Goal: Transaction & Acquisition: Purchase product/service

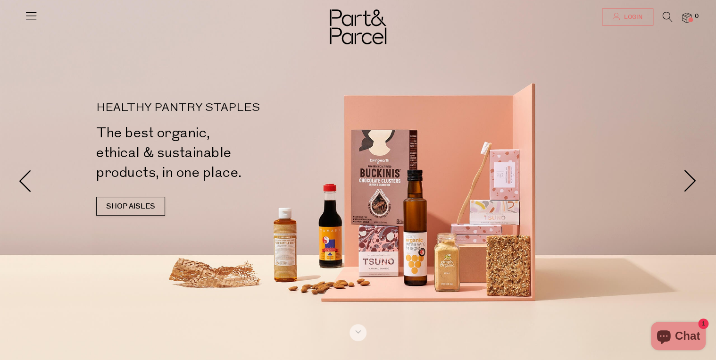
type input "[EMAIL_ADDRESS][DOMAIN_NAME]"
click at [637, 16] on span "Login" at bounding box center [632, 17] width 21 height 8
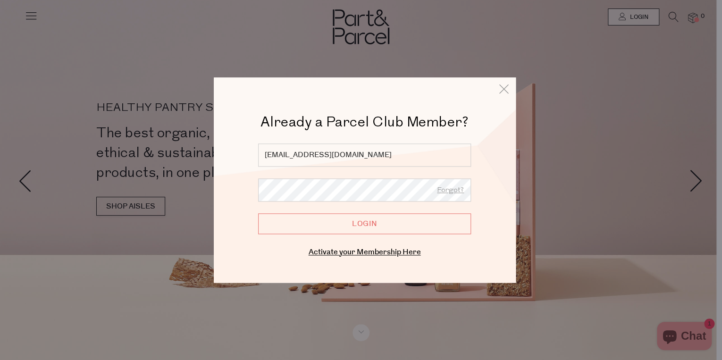
click at [374, 223] on input "Login" at bounding box center [364, 223] width 213 height 21
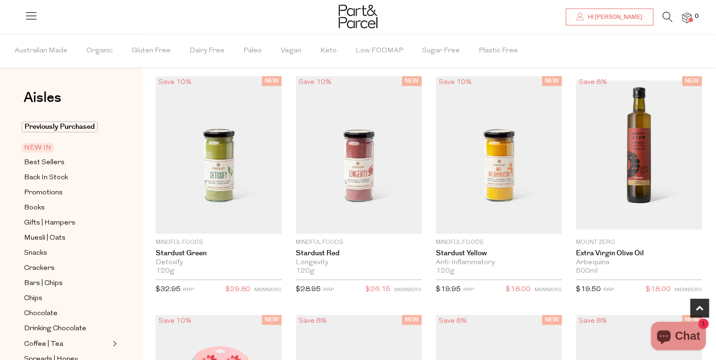
scroll to position [566, 0]
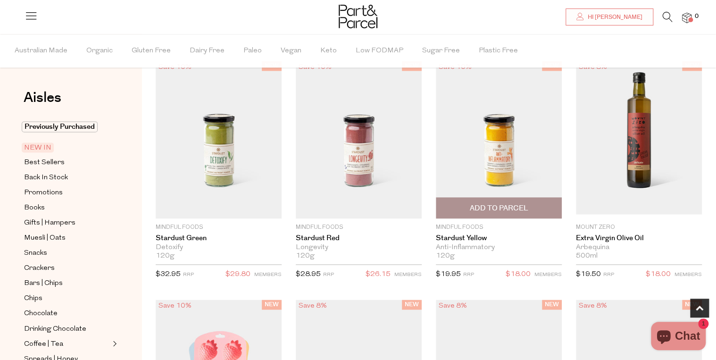
click at [510, 155] on img at bounding box center [499, 140] width 126 height 158
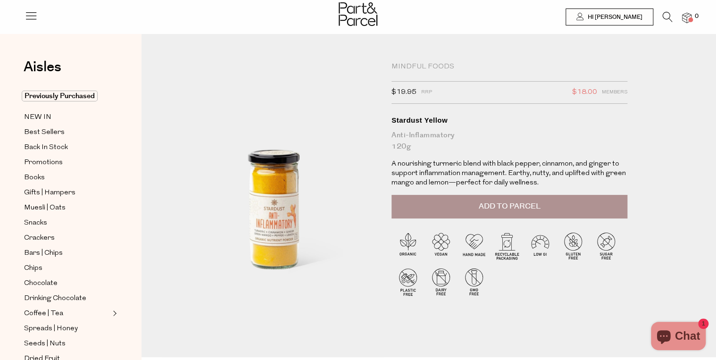
click at [563, 203] on button "Add to Parcel" at bounding box center [509, 207] width 236 height 24
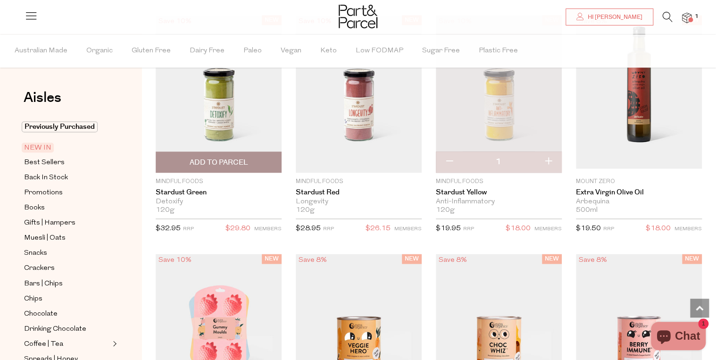
scroll to position [607, 0]
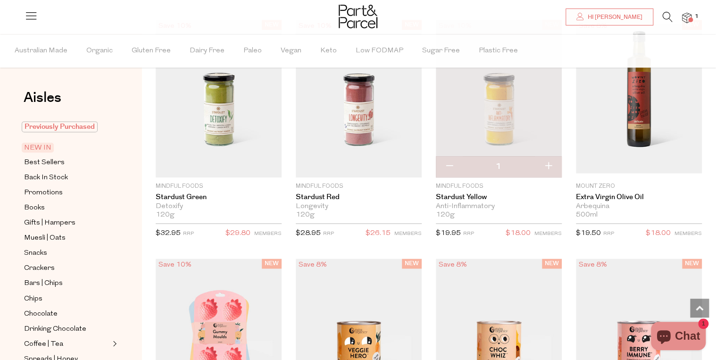
click at [50, 126] on span "Previously Purchased" at bounding box center [60, 126] width 76 height 11
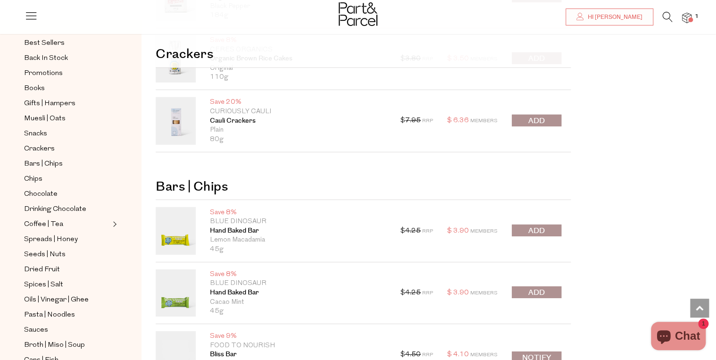
scroll to position [1358, 0]
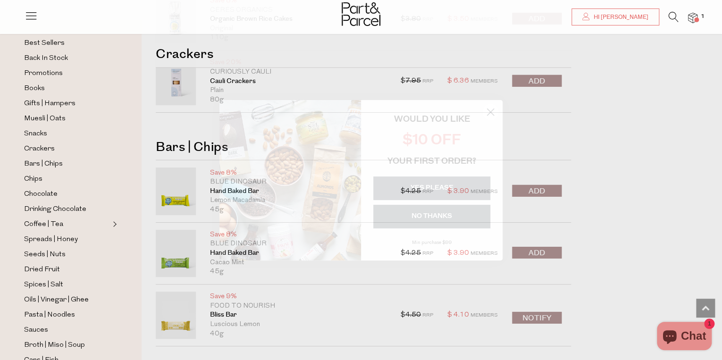
click at [490, 111] on icon "Close dialog" at bounding box center [490, 111] width 7 height 7
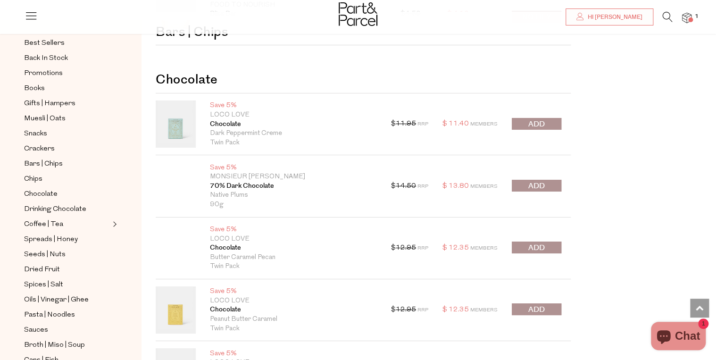
scroll to position [1660, 0]
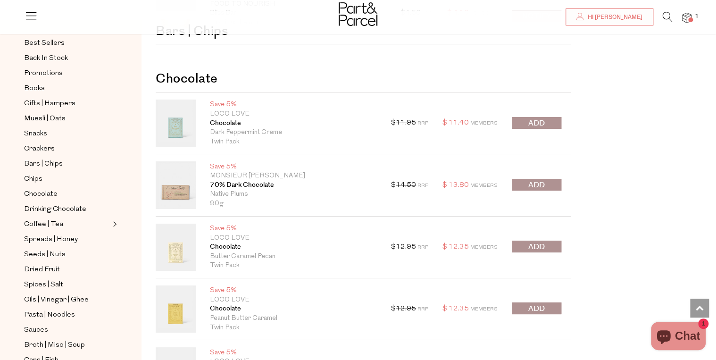
click at [535, 113] on div "$ 11.95 RRP $ 11.40 Members Decrease Chocolate 1 Increase Chocolate Only 24 Ava…" at bounding box center [476, 123] width 170 height 47
click at [538, 119] on span "submit" at bounding box center [536, 123] width 17 height 11
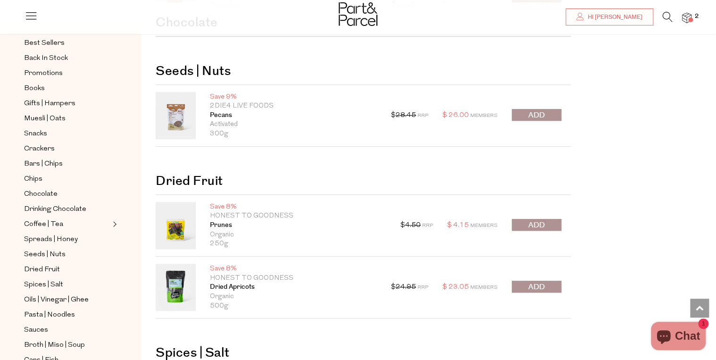
scroll to position [2037, 0]
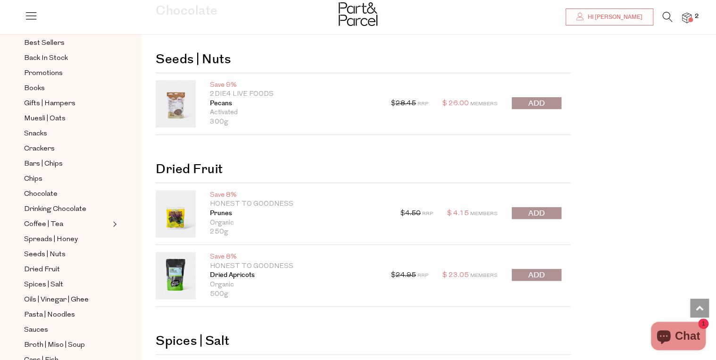
click at [550, 211] on button "submit" at bounding box center [537, 213] width 50 height 12
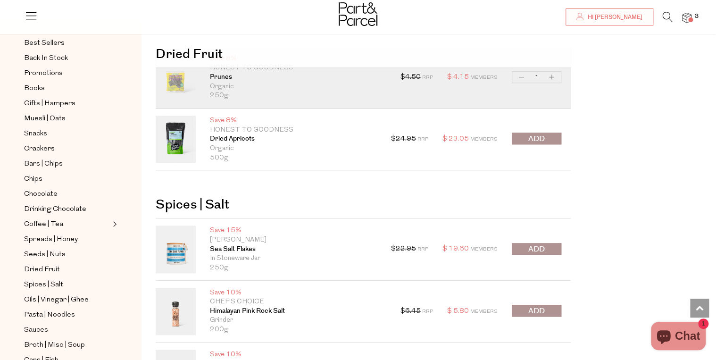
scroll to position [2188, 0]
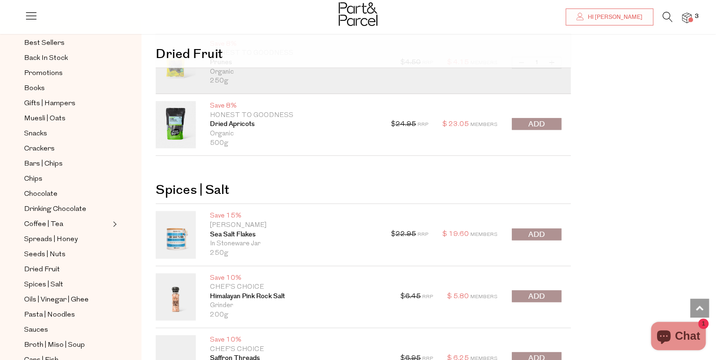
click at [545, 119] on button "submit" at bounding box center [537, 124] width 50 height 12
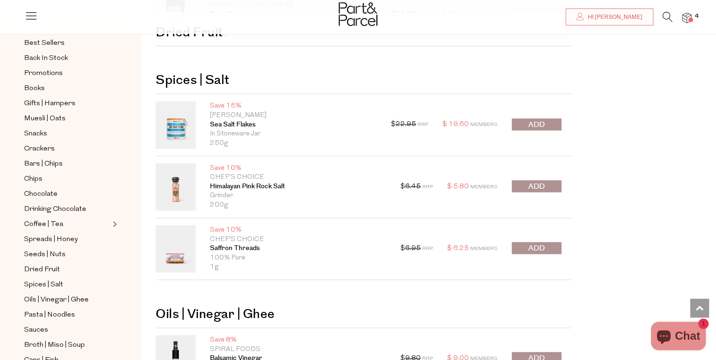
scroll to position [2302, 0]
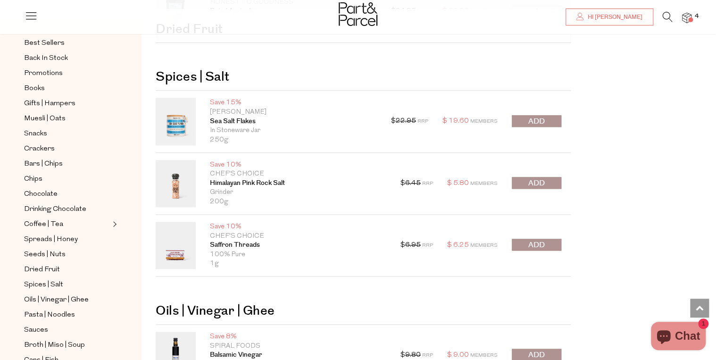
click at [549, 177] on button "submit" at bounding box center [537, 183] width 50 height 12
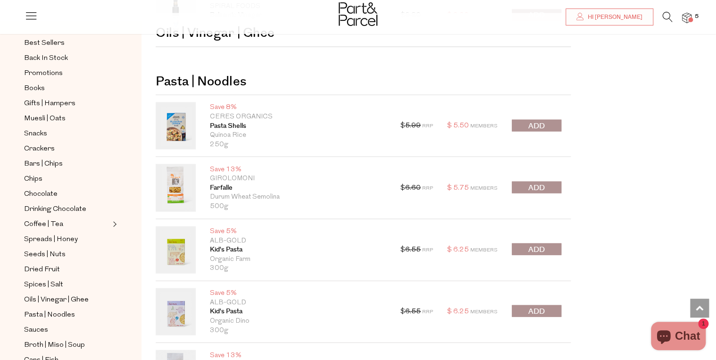
scroll to position [2679, 0]
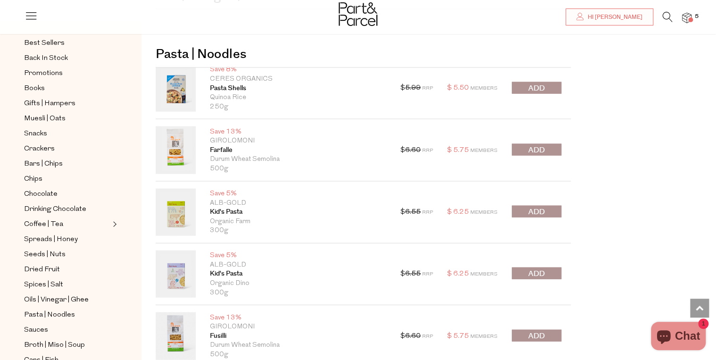
click at [541, 83] on span "submit" at bounding box center [536, 88] width 17 height 11
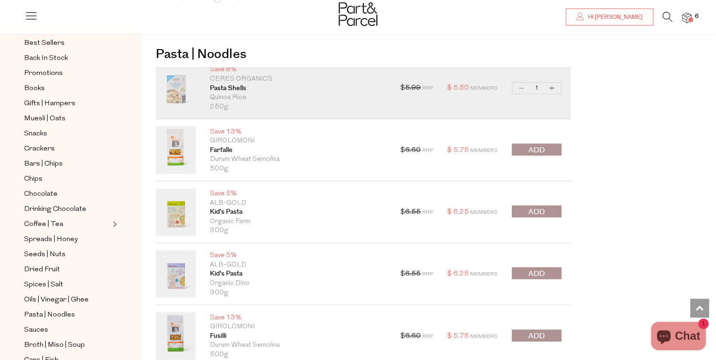
click at [551, 143] on button "submit" at bounding box center [537, 149] width 50 height 12
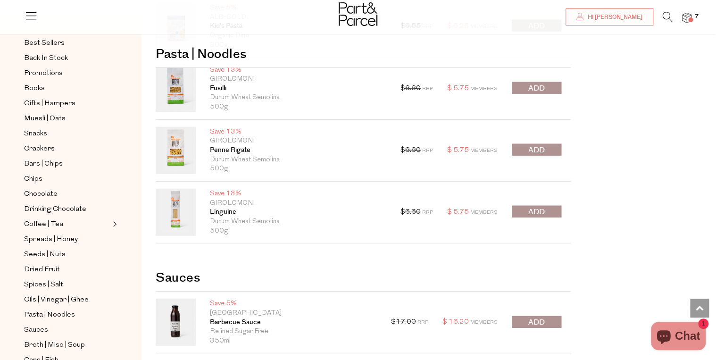
scroll to position [2943, 0]
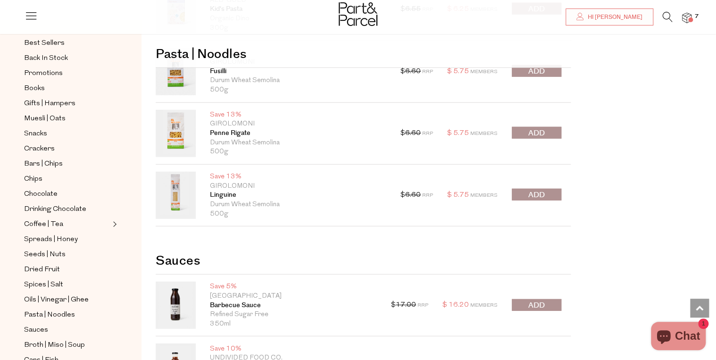
click at [173, 189] on link at bounding box center [176, 195] width 40 height 47
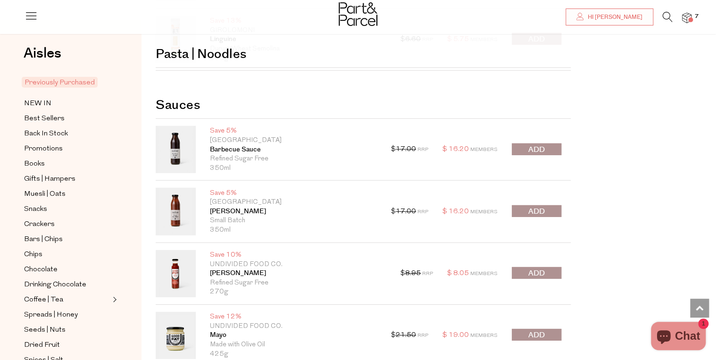
scroll to position [3136, 0]
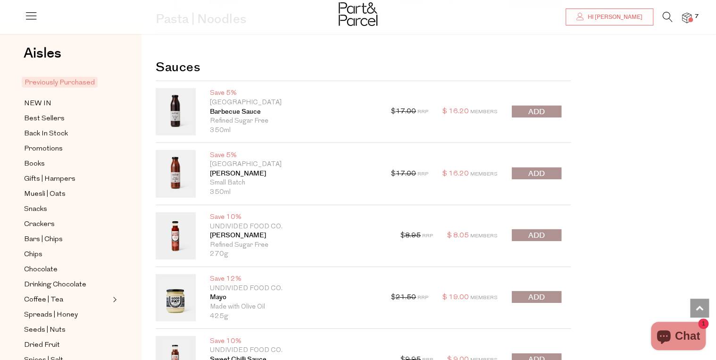
click at [548, 167] on button "submit" at bounding box center [537, 173] width 50 height 12
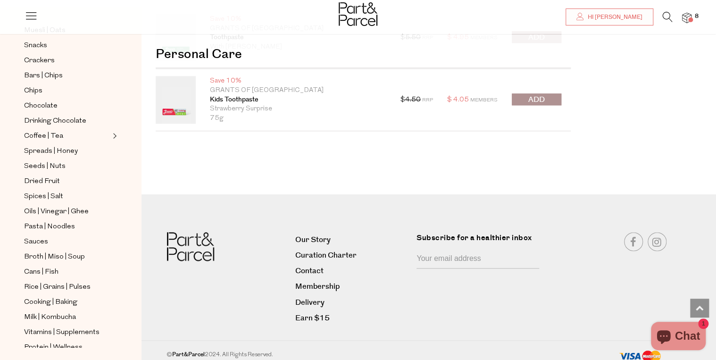
scroll to position [151, 0]
click at [44, 221] on span "Pasta | Noodles" at bounding box center [49, 226] width 51 height 11
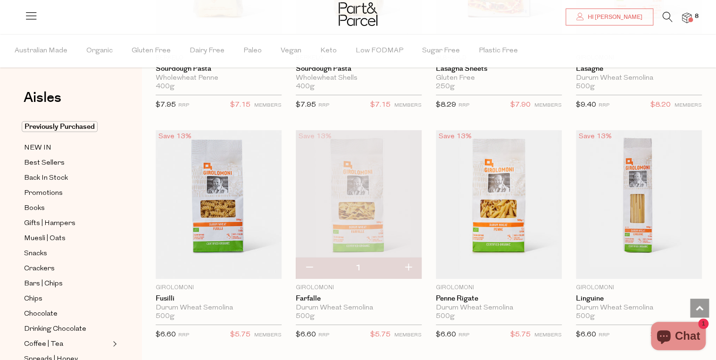
scroll to position [1396, 0]
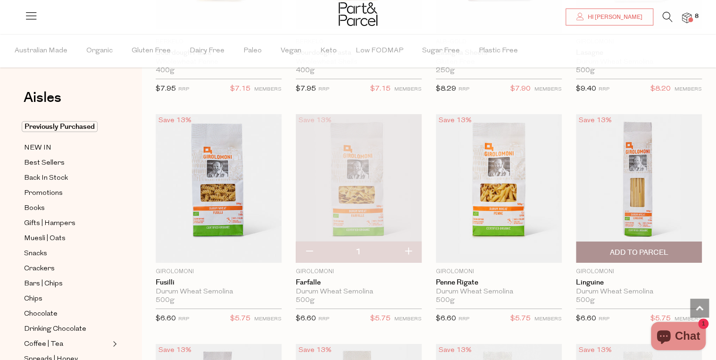
click at [645, 200] on img at bounding box center [639, 188] width 126 height 149
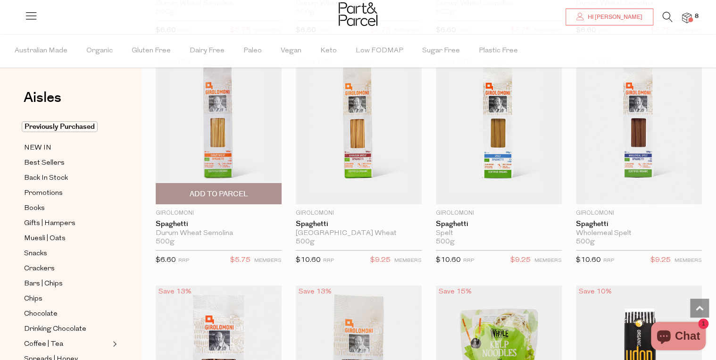
scroll to position [1698, 0]
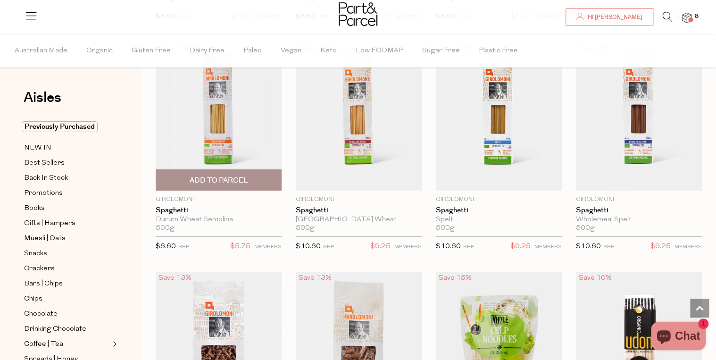
click at [229, 144] on img at bounding box center [219, 116] width 126 height 149
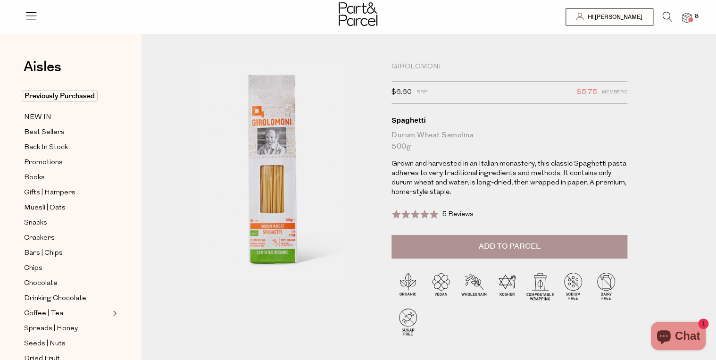
click at [669, 15] on icon at bounding box center [668, 17] width 10 height 10
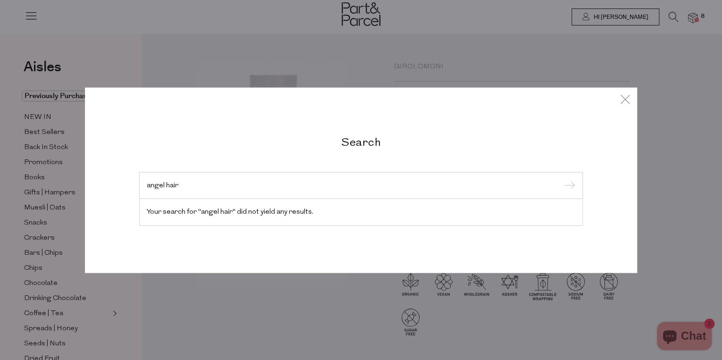
type input "angel hair"
click at [561, 179] on input "submit" at bounding box center [568, 186] width 14 height 14
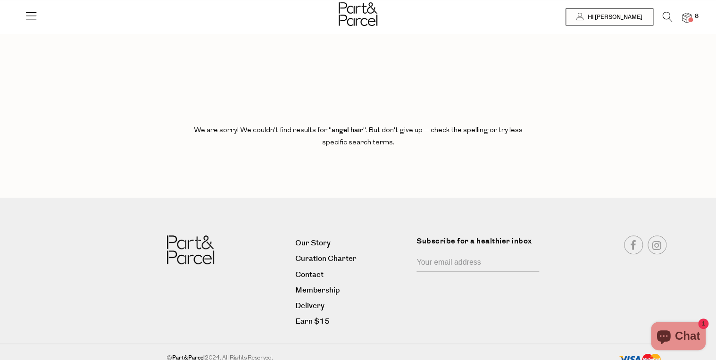
click at [672, 19] on icon at bounding box center [668, 17] width 10 height 10
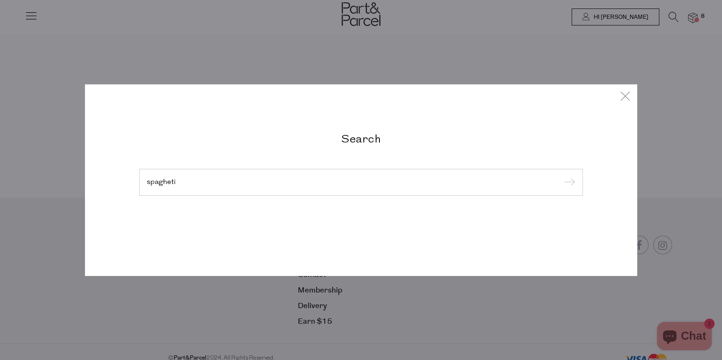
type input "spagheti"
click at [561, 175] on input "submit" at bounding box center [568, 182] width 14 height 14
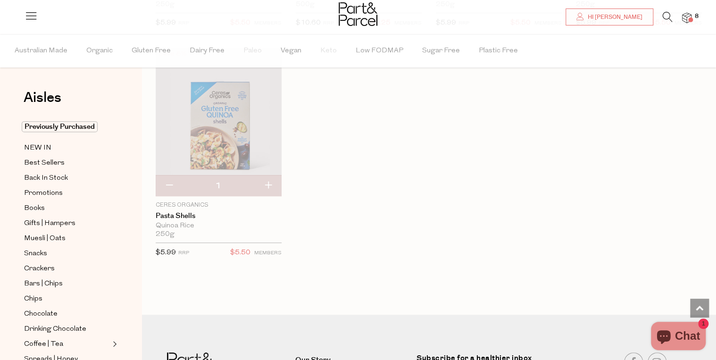
scroll to position [1924, 0]
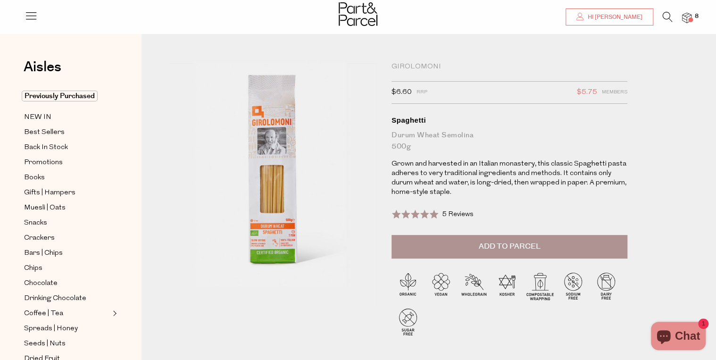
click at [620, 17] on span "Hi [PERSON_NAME]" at bounding box center [613, 17] width 57 height 8
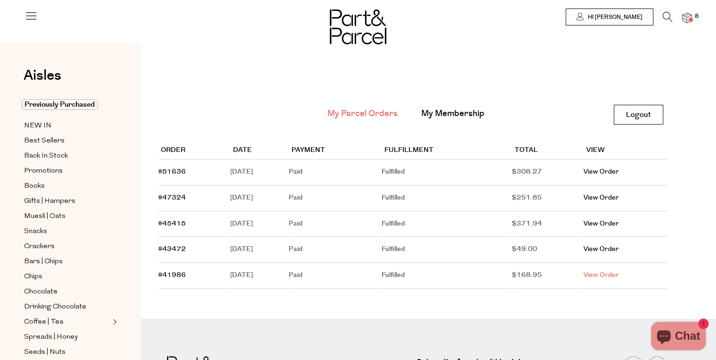
click at [615, 275] on link "View Order" at bounding box center [600, 274] width 35 height 9
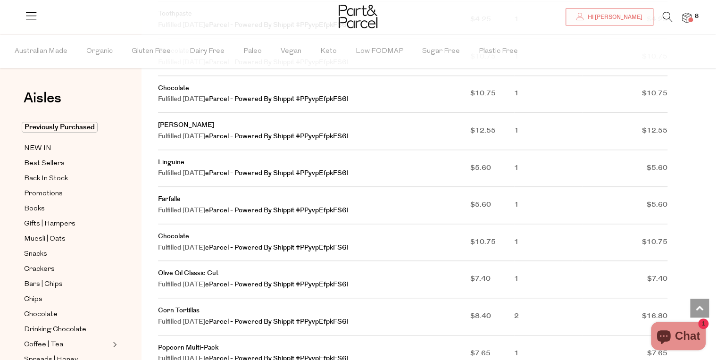
scroll to position [453, 0]
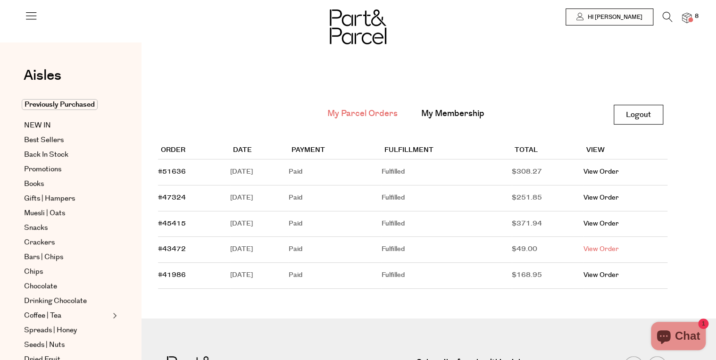
click at [616, 248] on link "View Order" at bounding box center [600, 248] width 35 height 9
click at [611, 223] on link "View Order" at bounding box center [600, 223] width 35 height 9
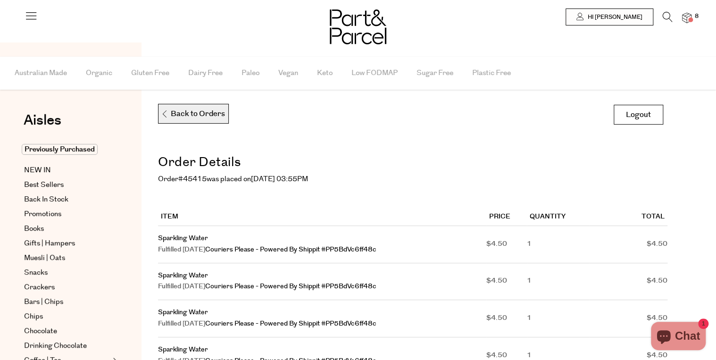
click at [193, 113] on p "Back to Orders" at bounding box center [193, 114] width 64 height 20
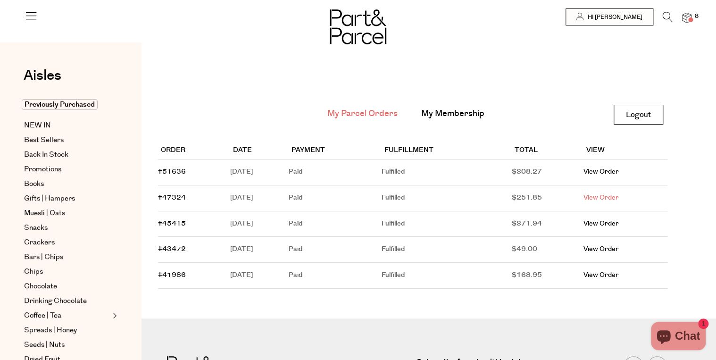
click at [616, 198] on link "View Order" at bounding box center [600, 197] width 35 height 9
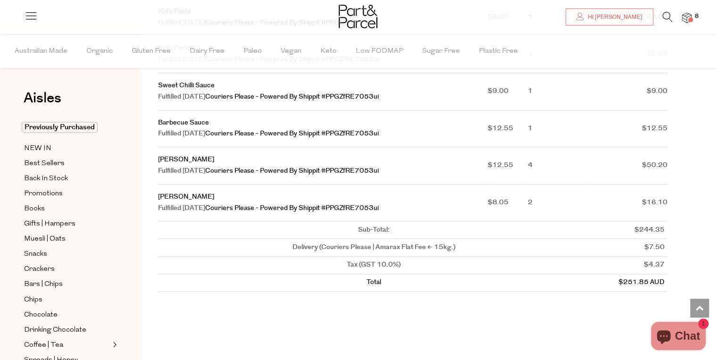
scroll to position [415, 0]
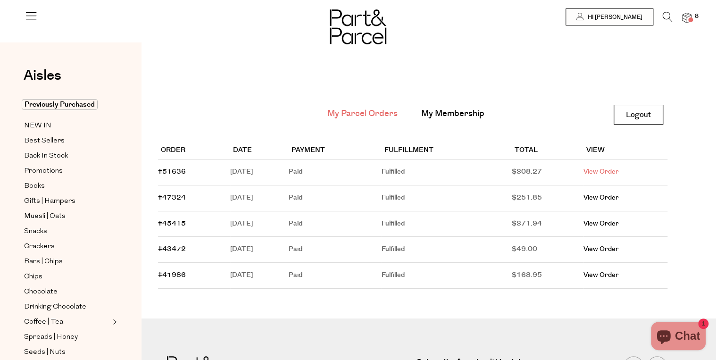
click at [619, 170] on link "View Order" at bounding box center [600, 171] width 35 height 9
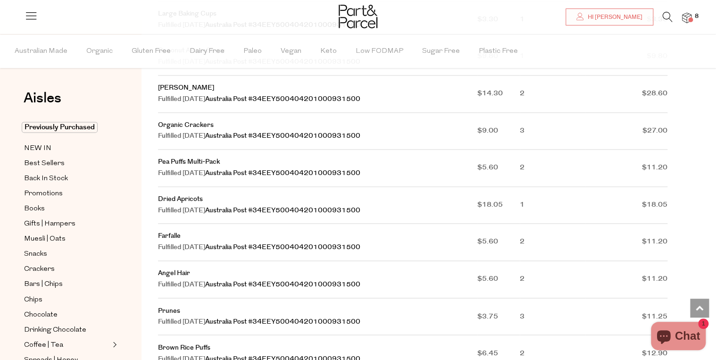
scroll to position [679, 0]
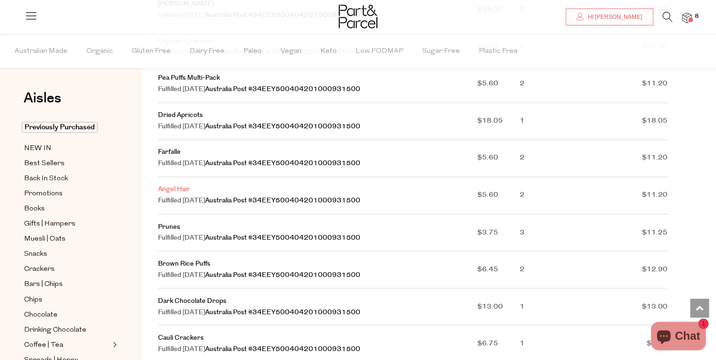
click at [166, 194] on link "Angel Hair" at bounding box center [174, 188] width 32 height 9
click at [175, 157] on link "Farfalle" at bounding box center [169, 151] width 23 height 9
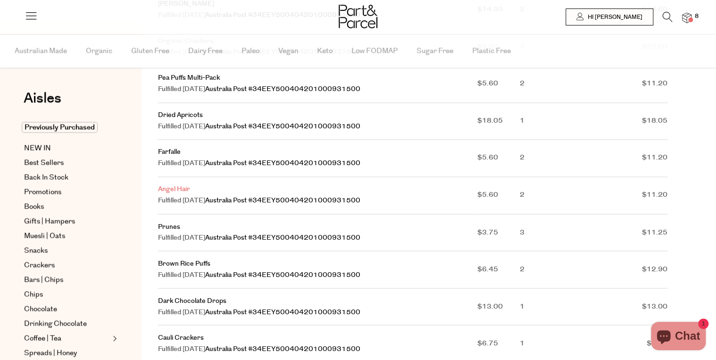
click at [184, 194] on link "Angel Hair" at bounding box center [174, 188] width 32 height 9
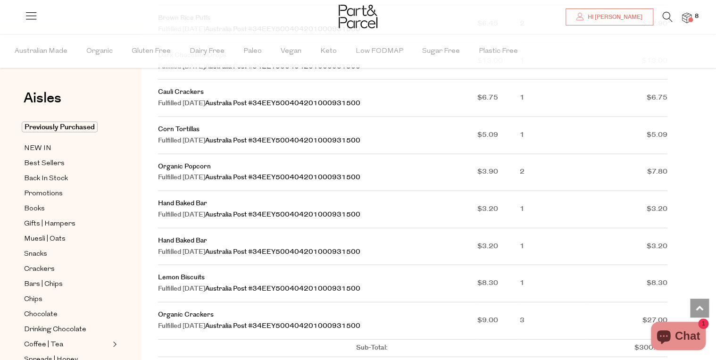
scroll to position [943, 0]
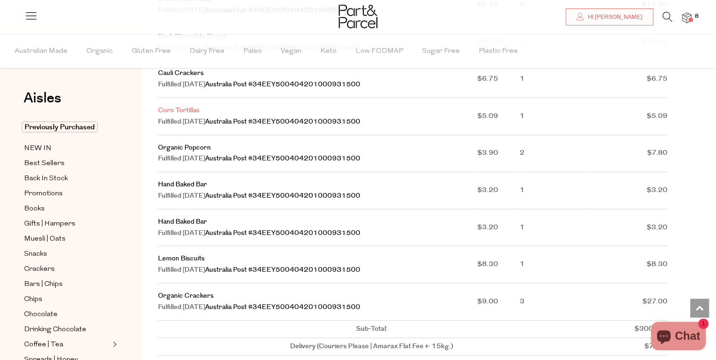
click at [188, 115] on link "Corn Tortillas" at bounding box center [179, 110] width 42 height 9
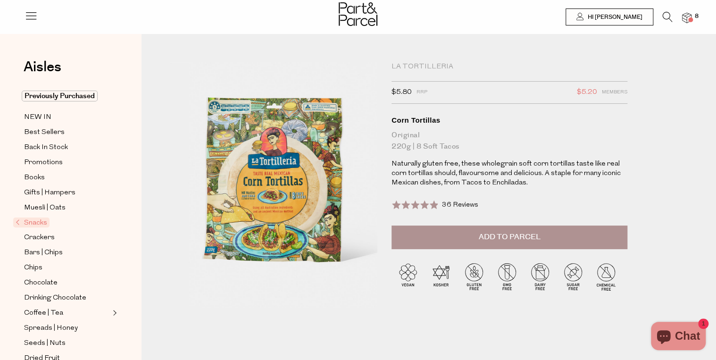
click at [493, 233] on span "Add to Parcel" at bounding box center [510, 237] width 62 height 11
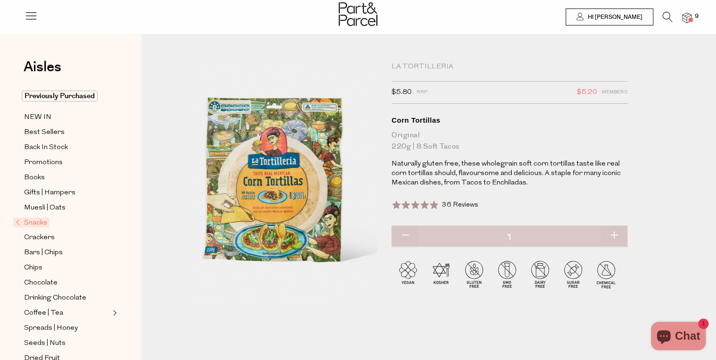
click at [614, 236] on button "button" at bounding box center [613, 235] width 27 height 21
type input "2"
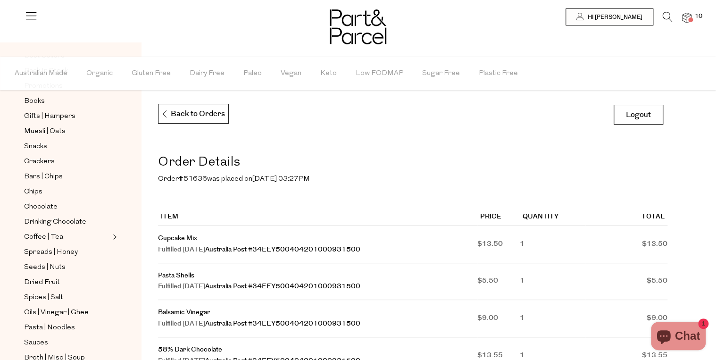
scroll to position [189, 0]
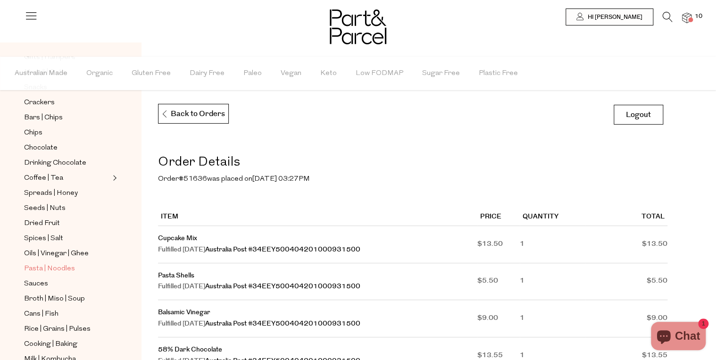
click at [35, 269] on span "Pasta | Noodles" at bounding box center [49, 268] width 51 height 11
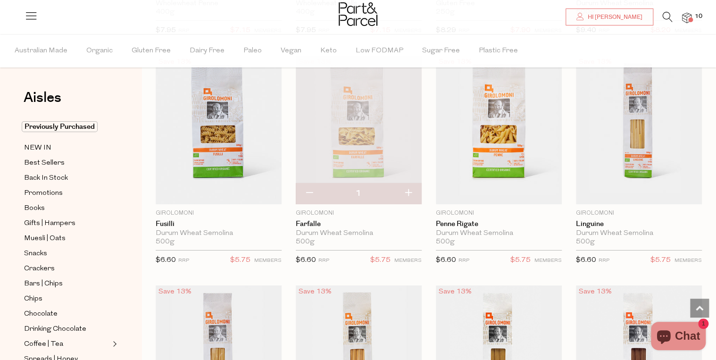
scroll to position [1472, 0]
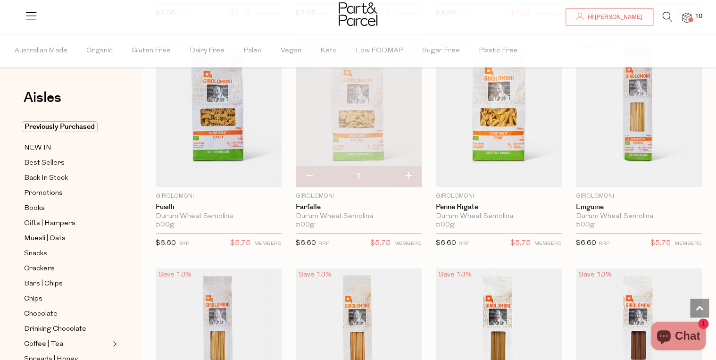
click at [407, 174] on button "button" at bounding box center [408, 176] width 27 height 21
type input "2"
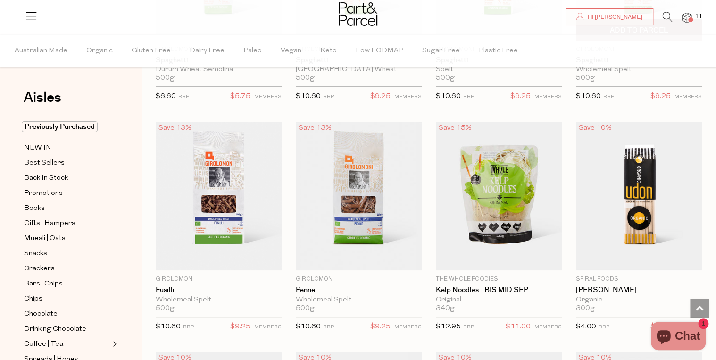
scroll to position [1849, 0]
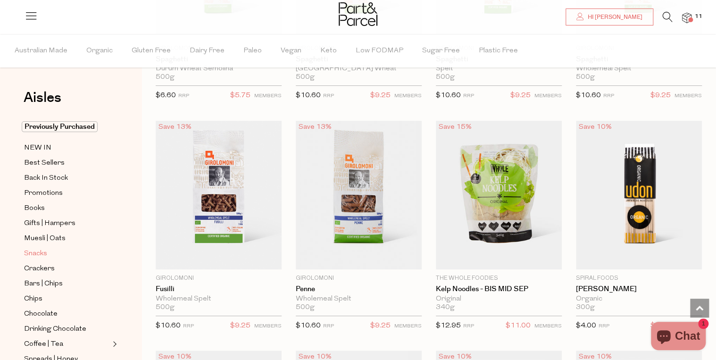
click at [35, 252] on span "Snacks" at bounding box center [35, 253] width 23 height 11
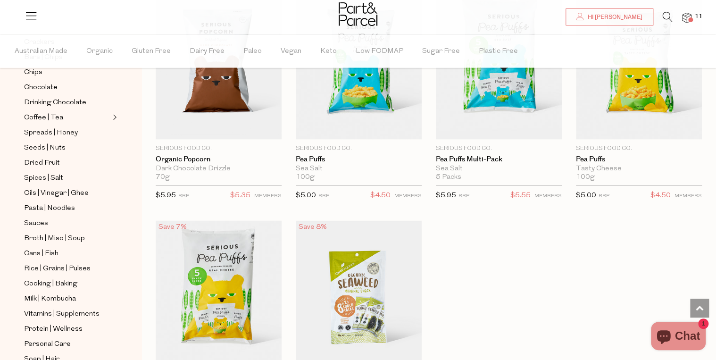
scroll to position [2717, 0]
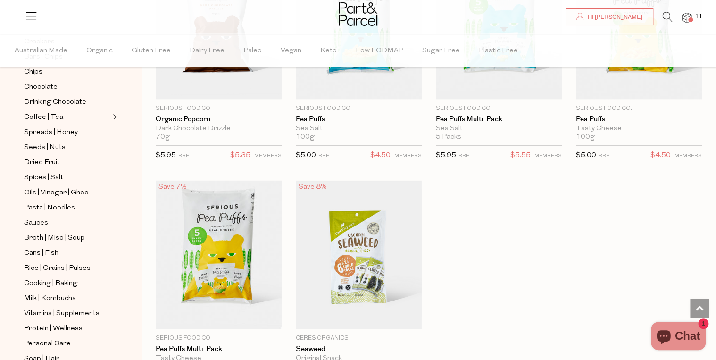
click at [686, 18] on img at bounding box center [686, 18] width 9 height 11
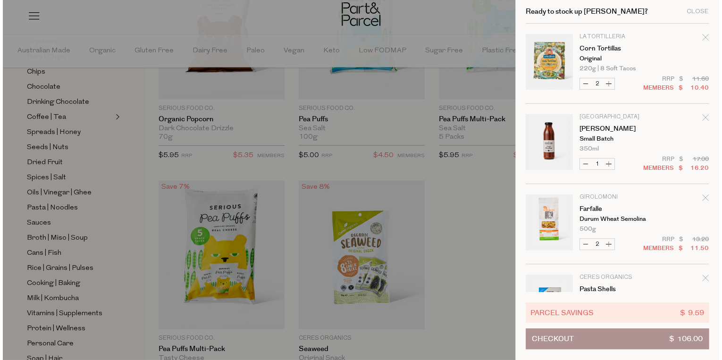
scroll to position [2735, 0]
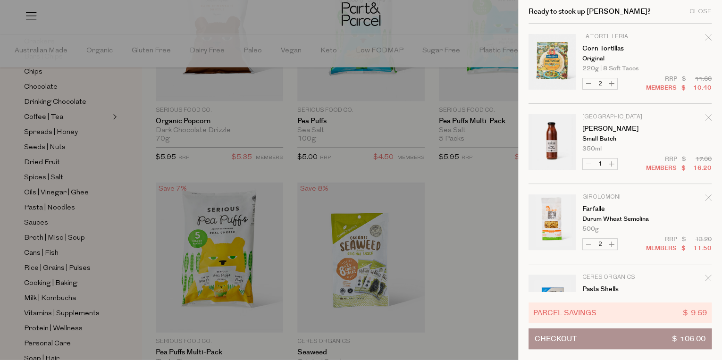
click at [609, 163] on button "Increase Tomato Ketchup" at bounding box center [611, 163] width 11 height 11
type input "2"
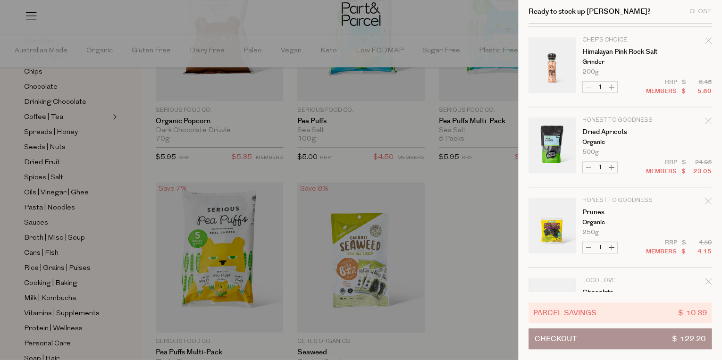
scroll to position [377, 0]
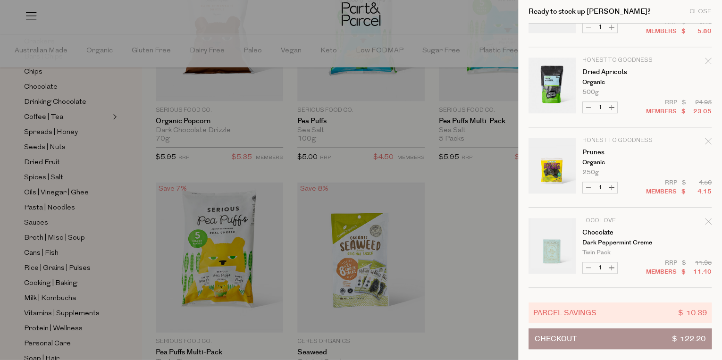
click at [611, 185] on button "Increase Prunes" at bounding box center [611, 187] width 11 height 11
type input "2"
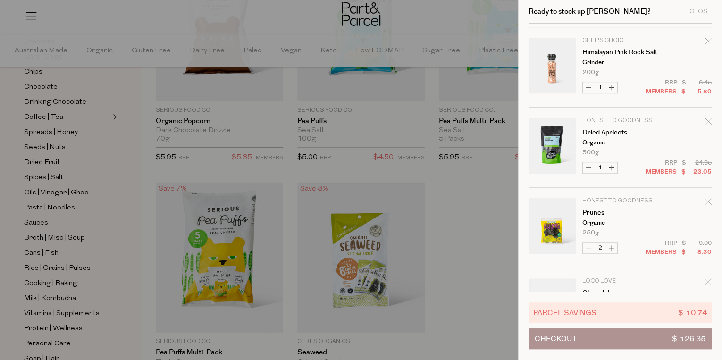
scroll to position [452, 0]
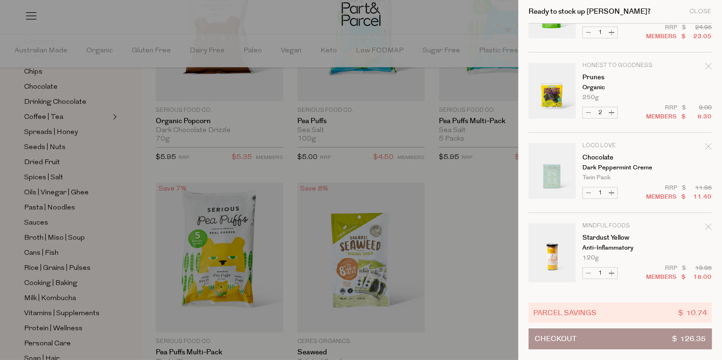
click at [123, 91] on div at bounding box center [361, 180] width 722 height 360
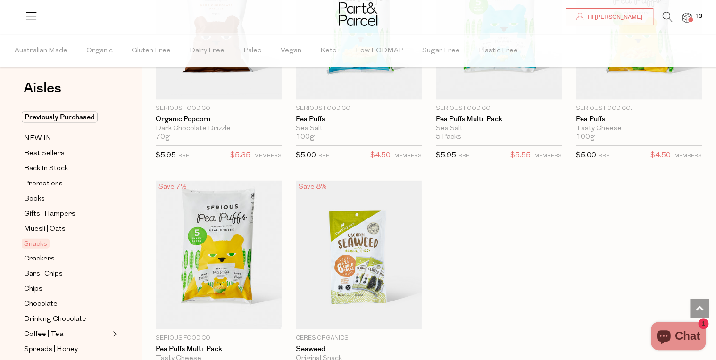
scroll to position [0, 0]
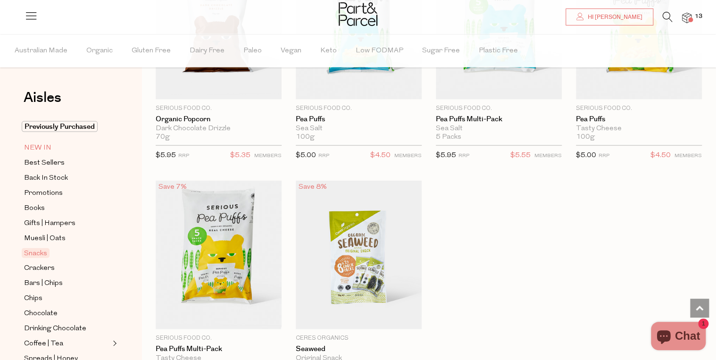
click at [49, 151] on span "NEW IN" at bounding box center [37, 147] width 27 height 11
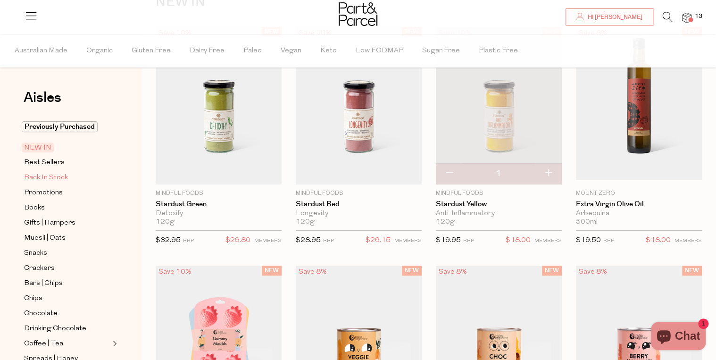
click at [39, 177] on span "Back In Stock" at bounding box center [46, 177] width 44 height 11
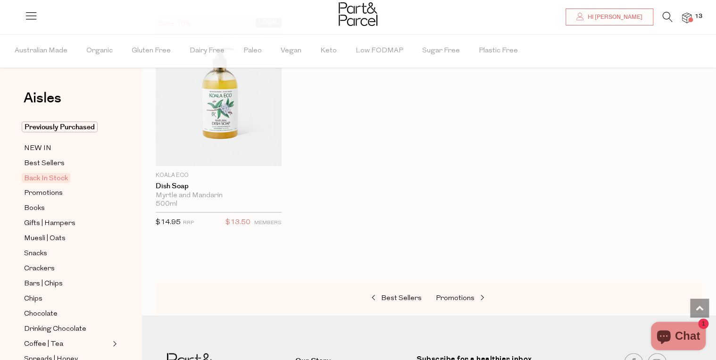
scroll to position [830, 0]
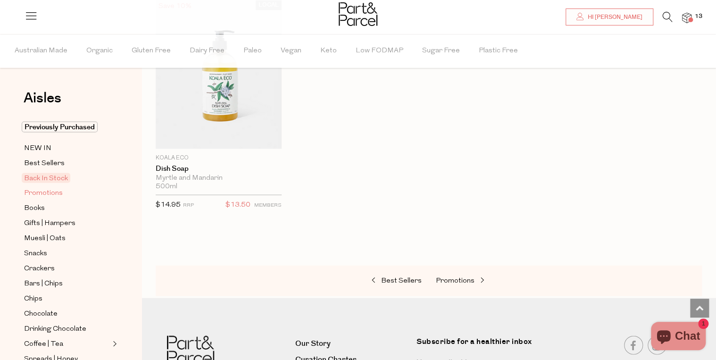
click at [53, 192] on span "Promotions" at bounding box center [43, 192] width 39 height 11
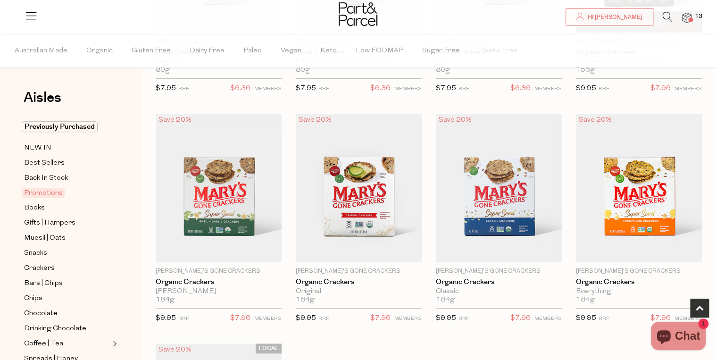
scroll to position [264, 0]
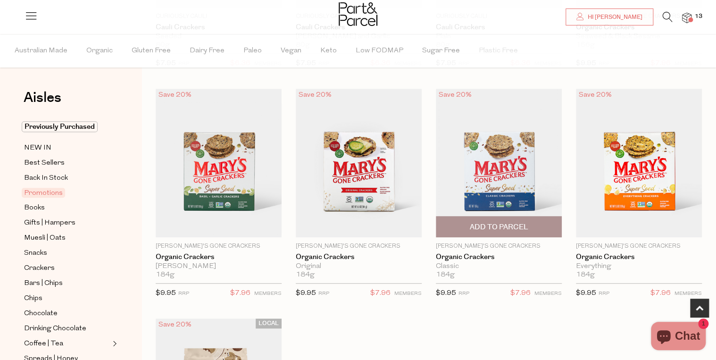
click at [511, 228] on span "Add To Parcel" at bounding box center [499, 227] width 58 height 10
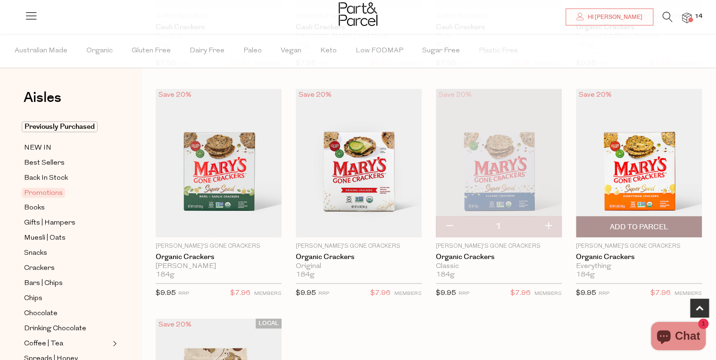
click at [661, 226] on span "Add To Parcel" at bounding box center [639, 227] width 58 height 10
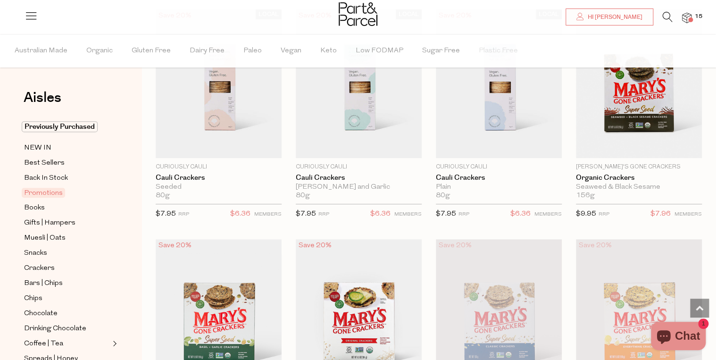
scroll to position [113, 0]
